Goal: Information Seeking & Learning: Learn about a topic

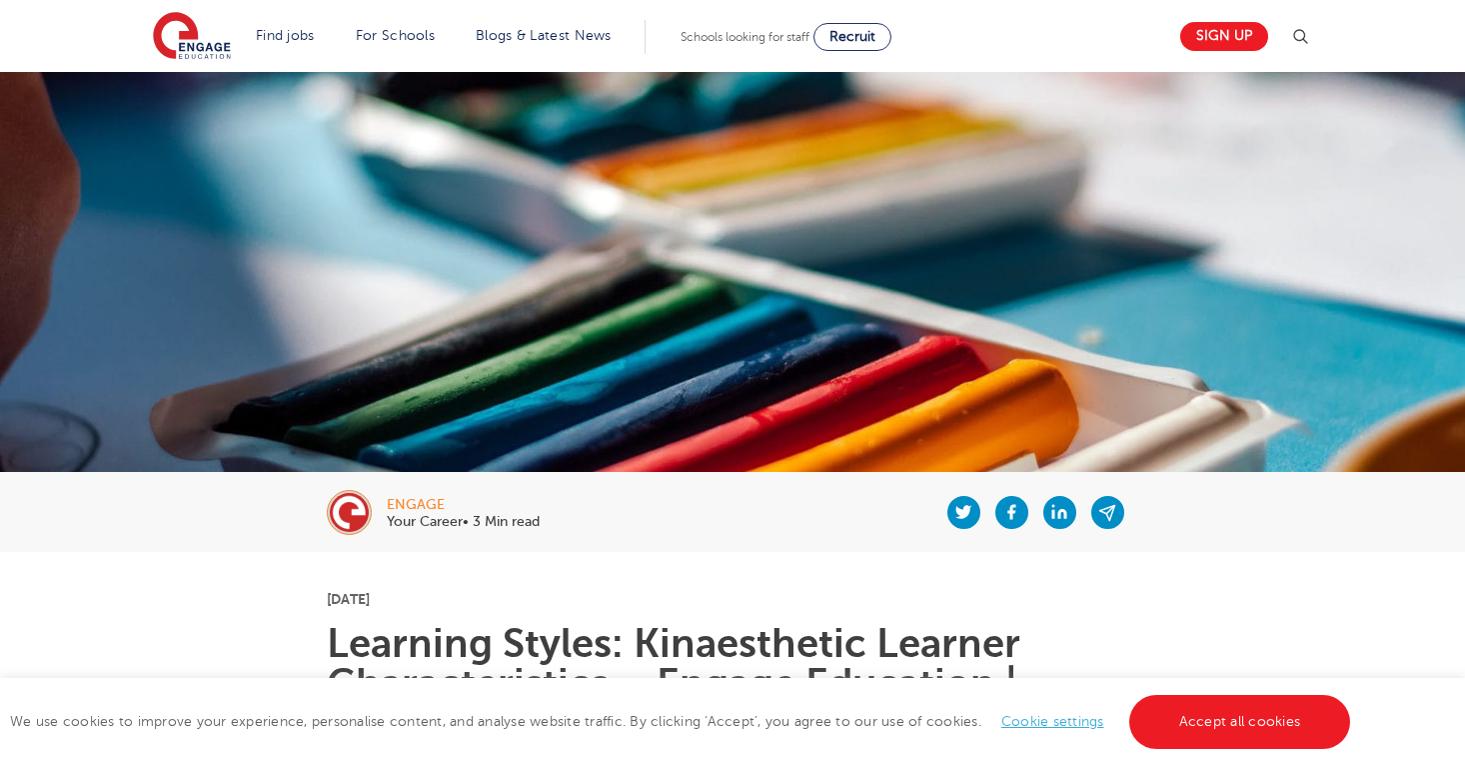
scroll to position [752, 0]
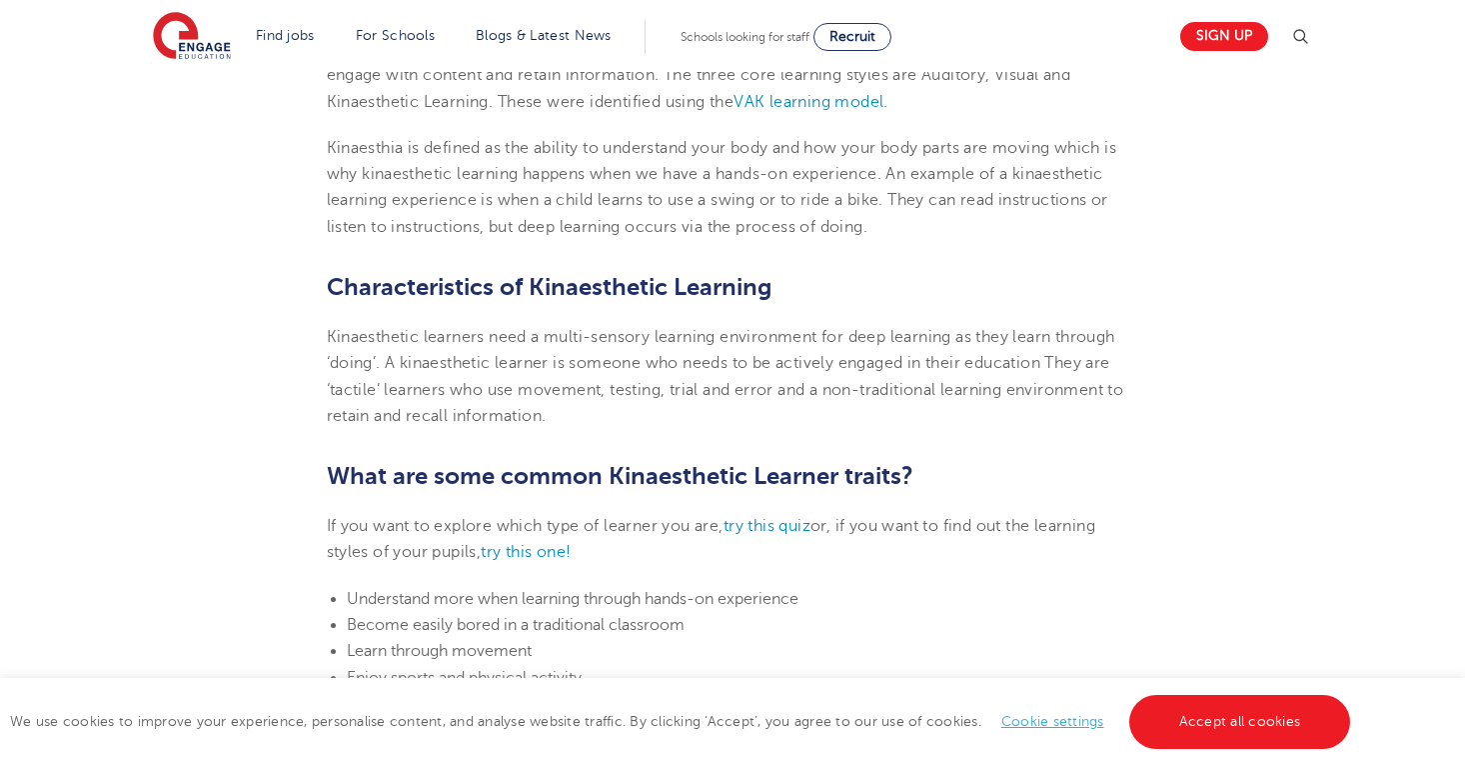
click at [571, 415] on p "Kinaesthetic learners need a multi-sensory learning environment for deep learni…" at bounding box center [733, 376] width 812 height 105
click at [552, 383] on span "Kinaesthetic learners need a multi-sensory learning environment for deep learni…" at bounding box center [726, 376] width 798 height 97
click at [557, 414] on p "Kinaesthetic learners need a multi-sensory learning environment for deep learni…" at bounding box center [733, 376] width 812 height 105
drag, startPoint x: 557, startPoint y: 414, endPoint x: 518, endPoint y: 406, distance: 39.8
click at [518, 406] on p "Kinaesthetic learners need a multi-sensory learning environment for deep learni…" at bounding box center [733, 376] width 812 height 105
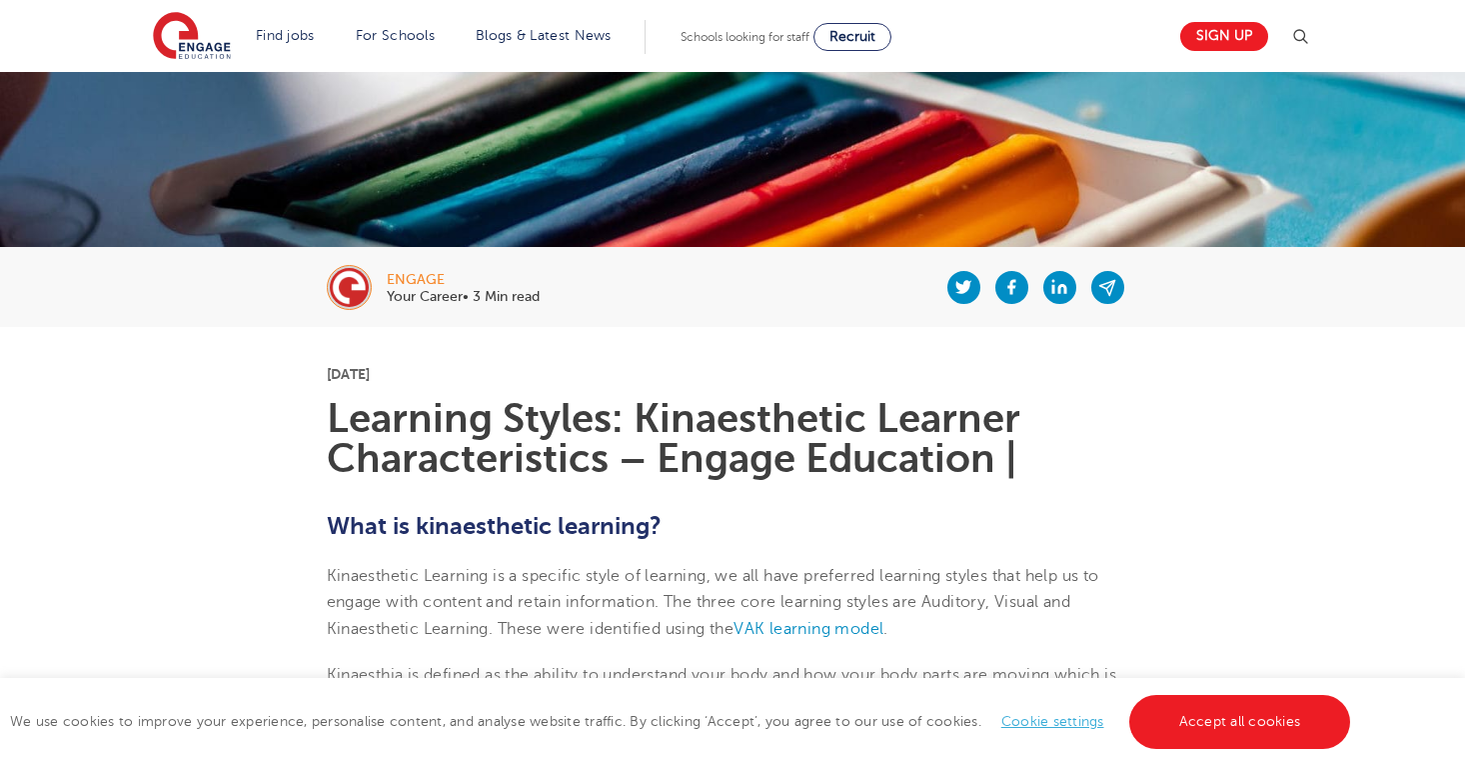
scroll to position [316, 0]
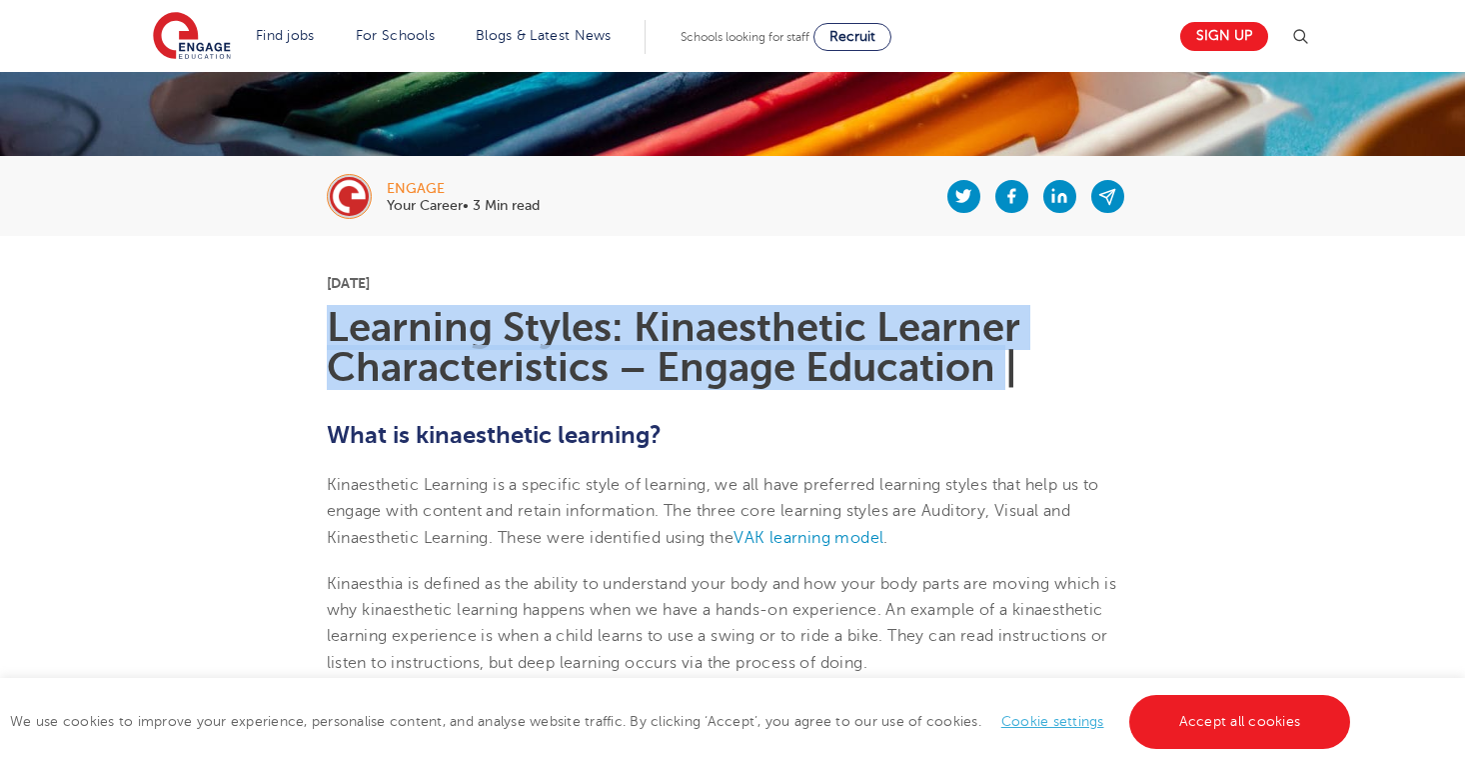
drag, startPoint x: 1033, startPoint y: 363, endPoint x: 310, endPoint y: 336, distance: 724.1
copy h1 "Learning Styles: Kinaesthetic Learner Characteristics – Engage Education"
